Goal: Task Accomplishment & Management: Manage account settings

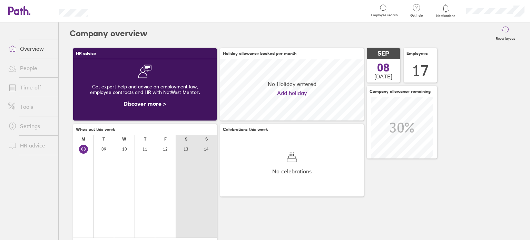
scroll to position [61, 144]
click at [39, 86] on link "Time off" at bounding box center [31, 87] width 56 height 14
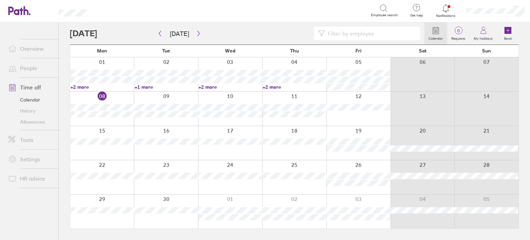
click at [344, 30] on input at bounding box center [370, 33] width 91 height 13
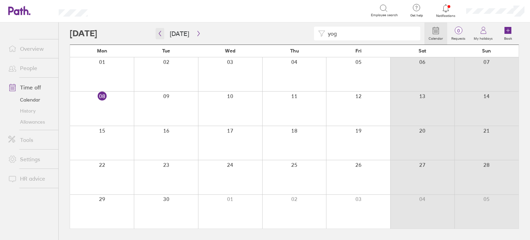
type input "yog"
click at [160, 35] on icon "button" at bounding box center [159, 34] width 5 height 6
click at [38, 126] on link "Allowances" at bounding box center [31, 121] width 56 height 11
